Goal: Check status: Check status

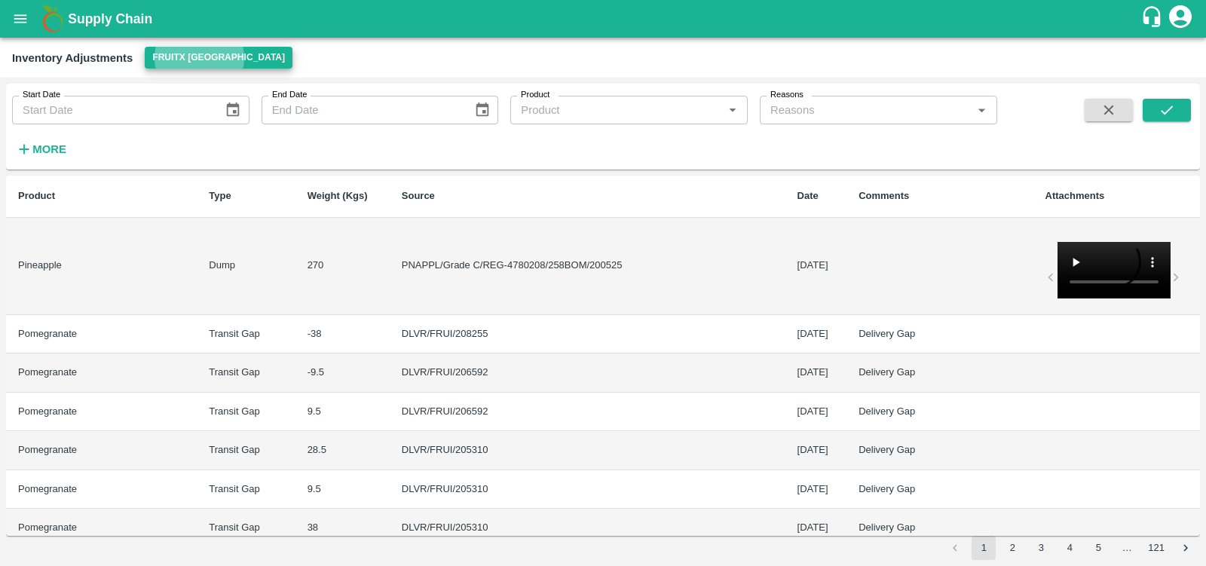
click at [29, 13] on icon "open drawer" at bounding box center [20, 19] width 17 height 17
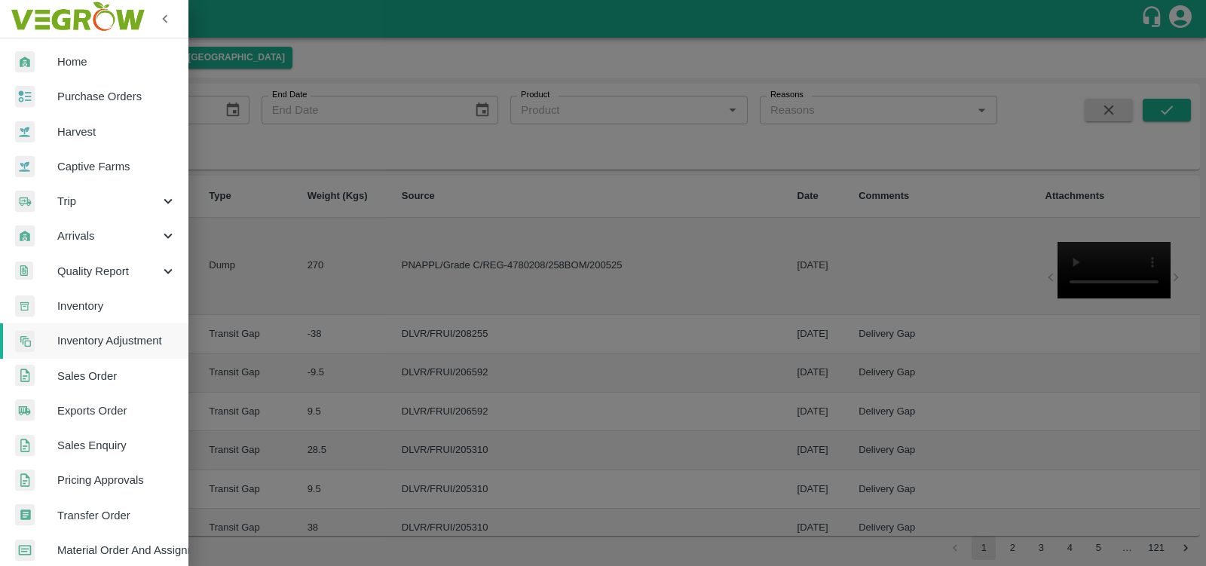
click at [106, 381] on span "Sales Order" at bounding box center [116, 376] width 119 height 17
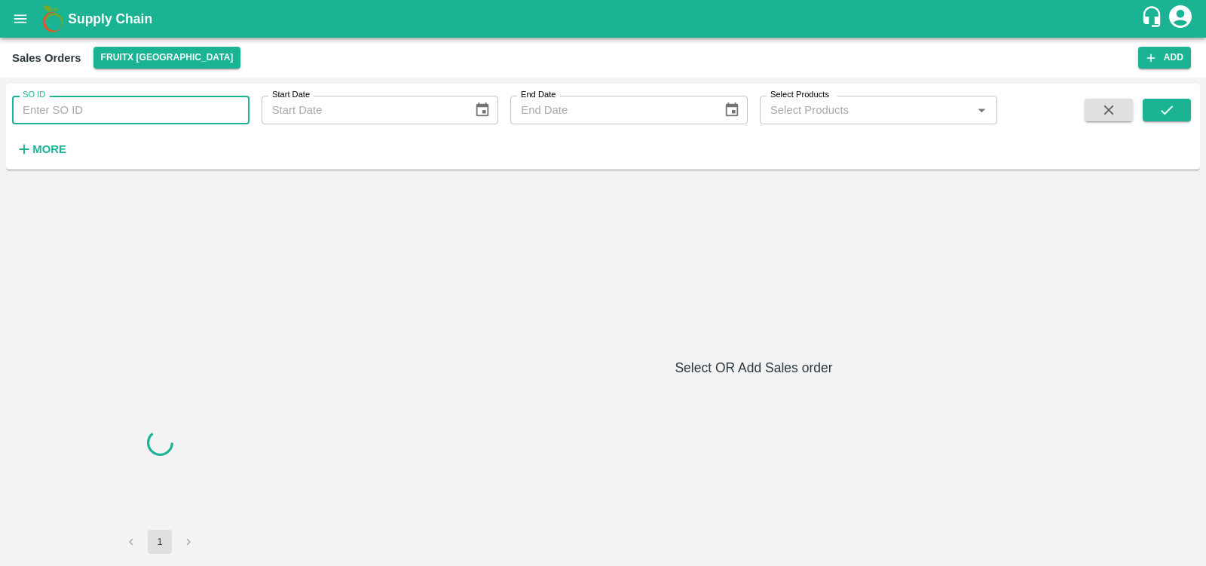
click at [87, 103] on input "SO ID" at bounding box center [130, 110] width 237 height 29
paste input "593833"
type input "593833"
click at [1179, 109] on button "submit" at bounding box center [1166, 110] width 48 height 23
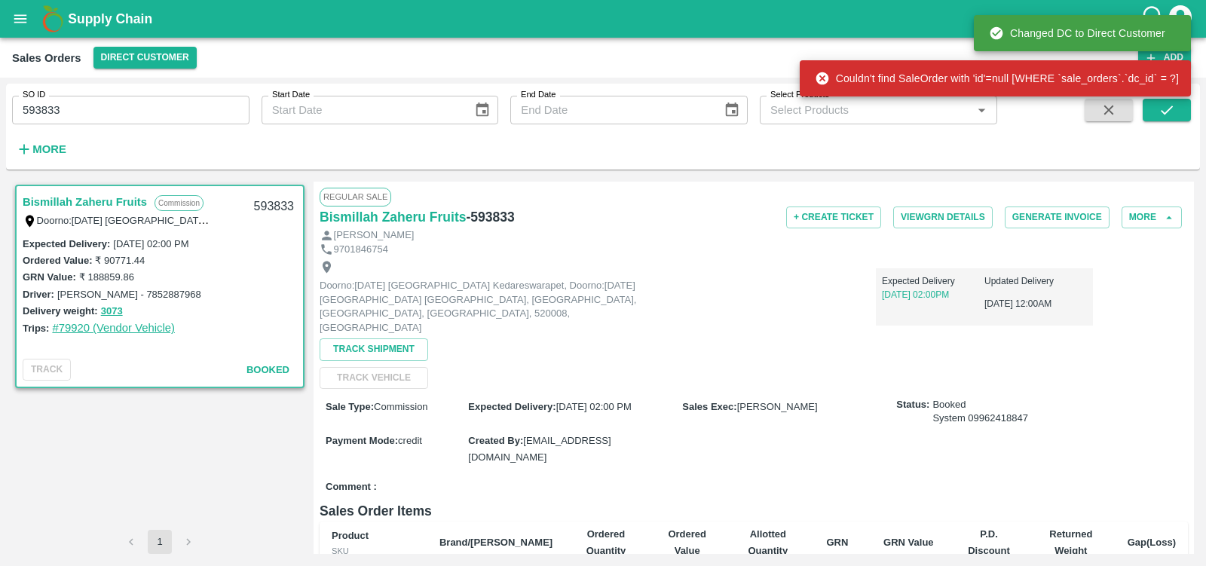
click at [81, 329] on link "#79920 (Vendor Vehicle)" at bounding box center [113, 328] width 123 height 12
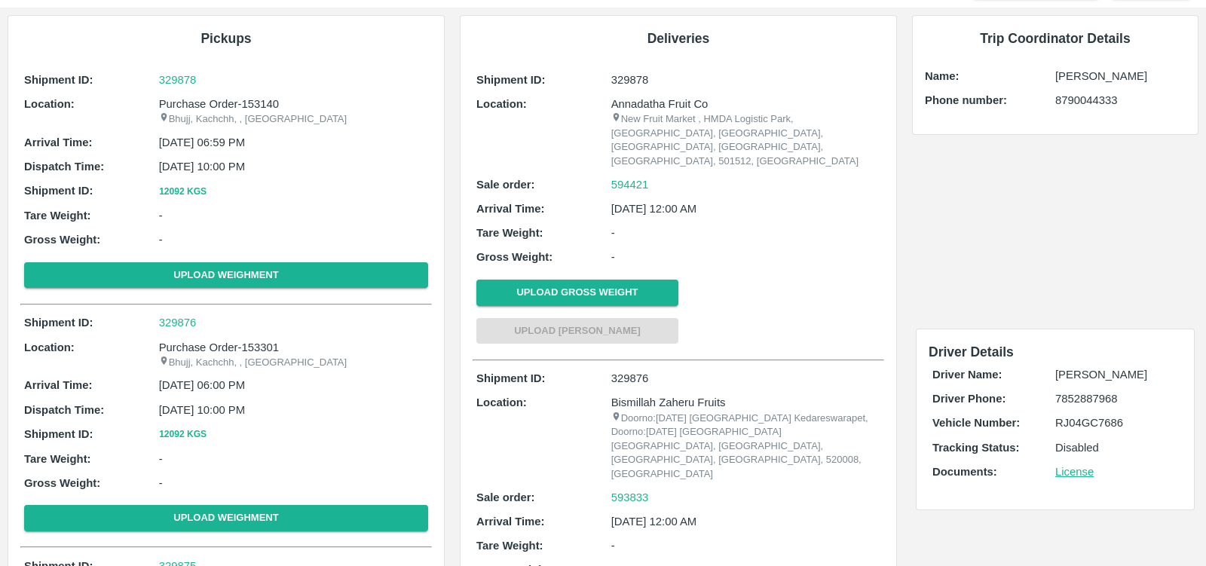
scroll to position [37, 0]
